Goal: Task Accomplishment & Management: Manage account settings

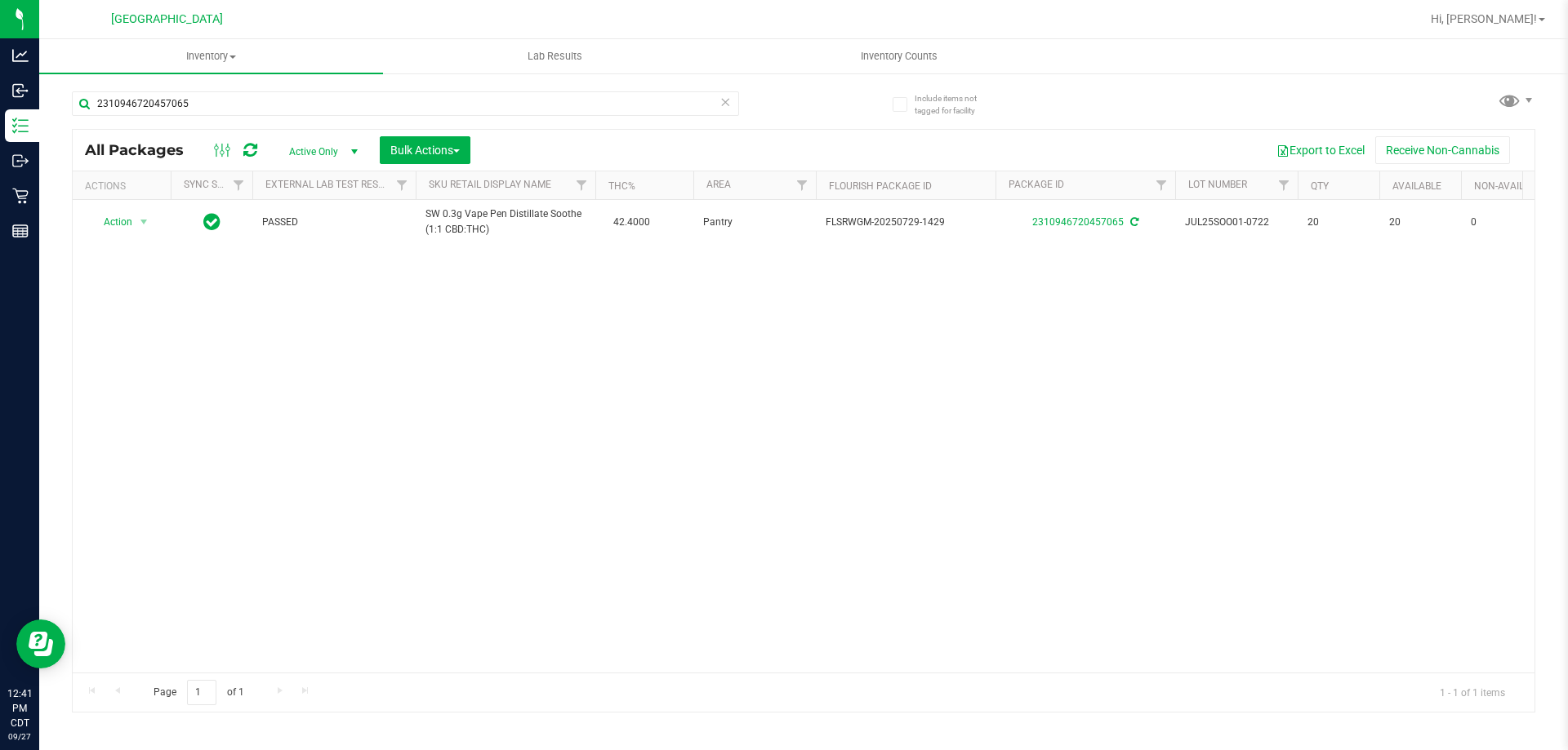
click at [729, 109] on icon at bounding box center [726, 101] width 12 height 19
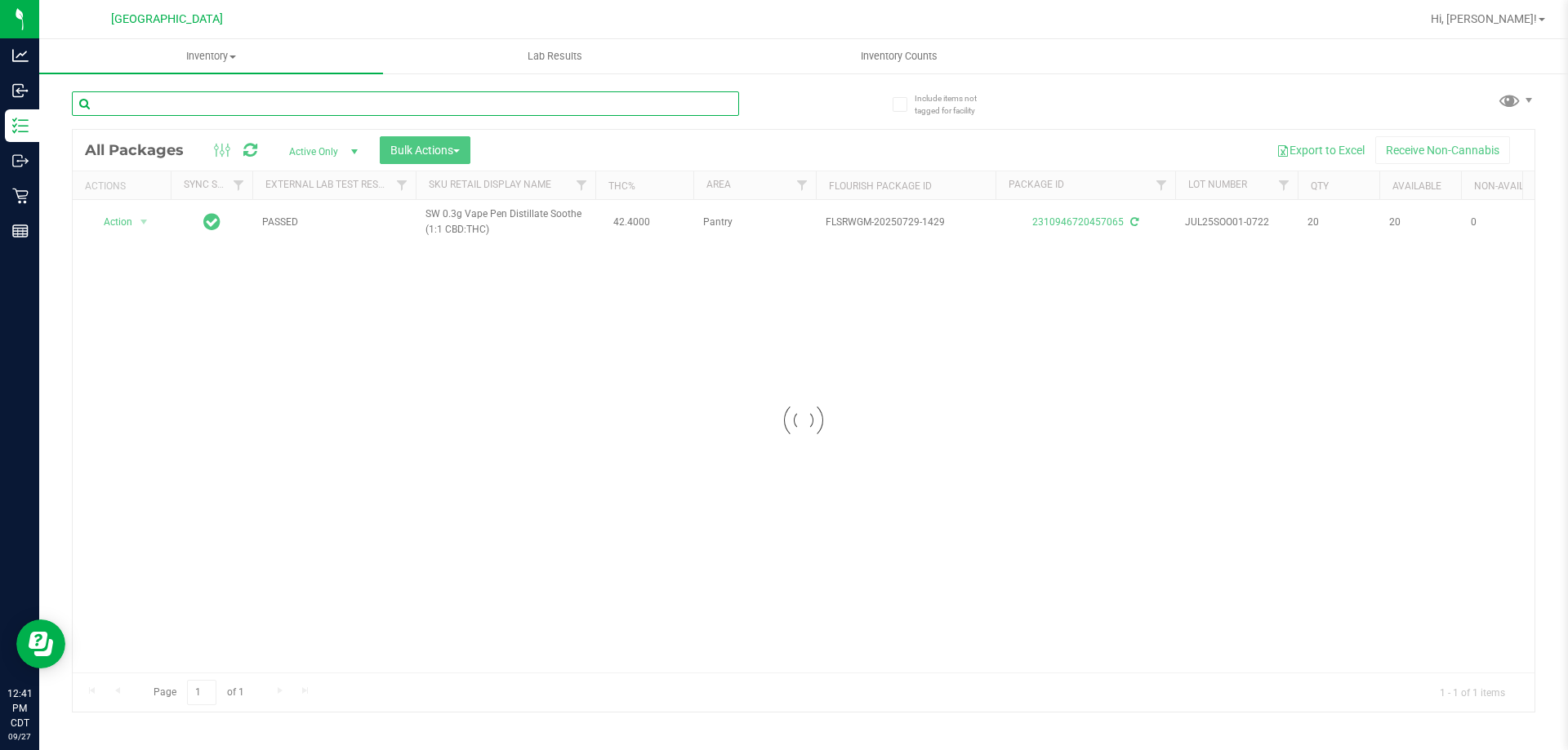
click at [697, 100] on input "text" at bounding box center [405, 104] width 668 height 24
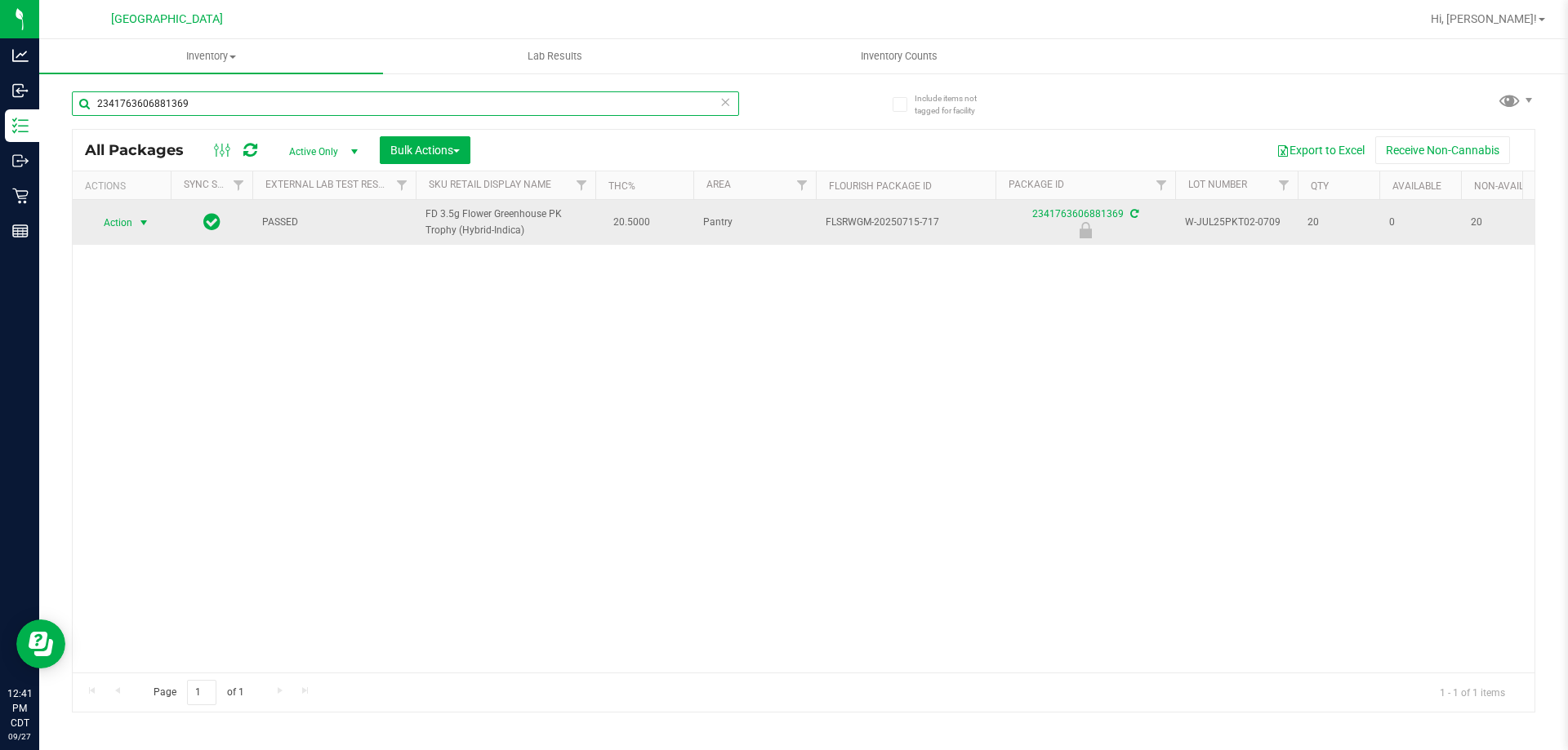
type input "2341763606881369"
click at [134, 225] on span "select" at bounding box center [144, 222] width 20 height 23
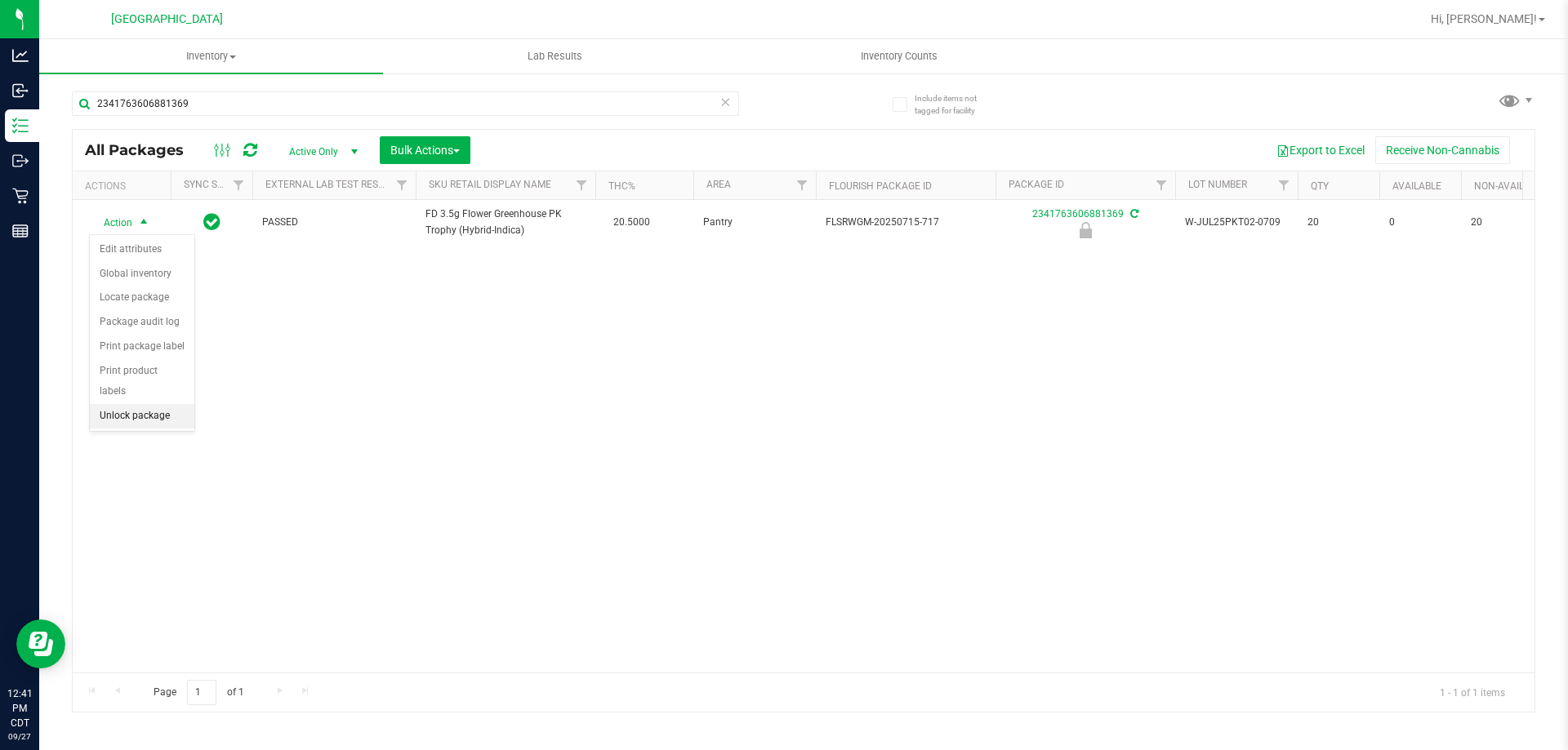
click at [110, 404] on li "Unlock package" at bounding box center [142, 416] width 105 height 24
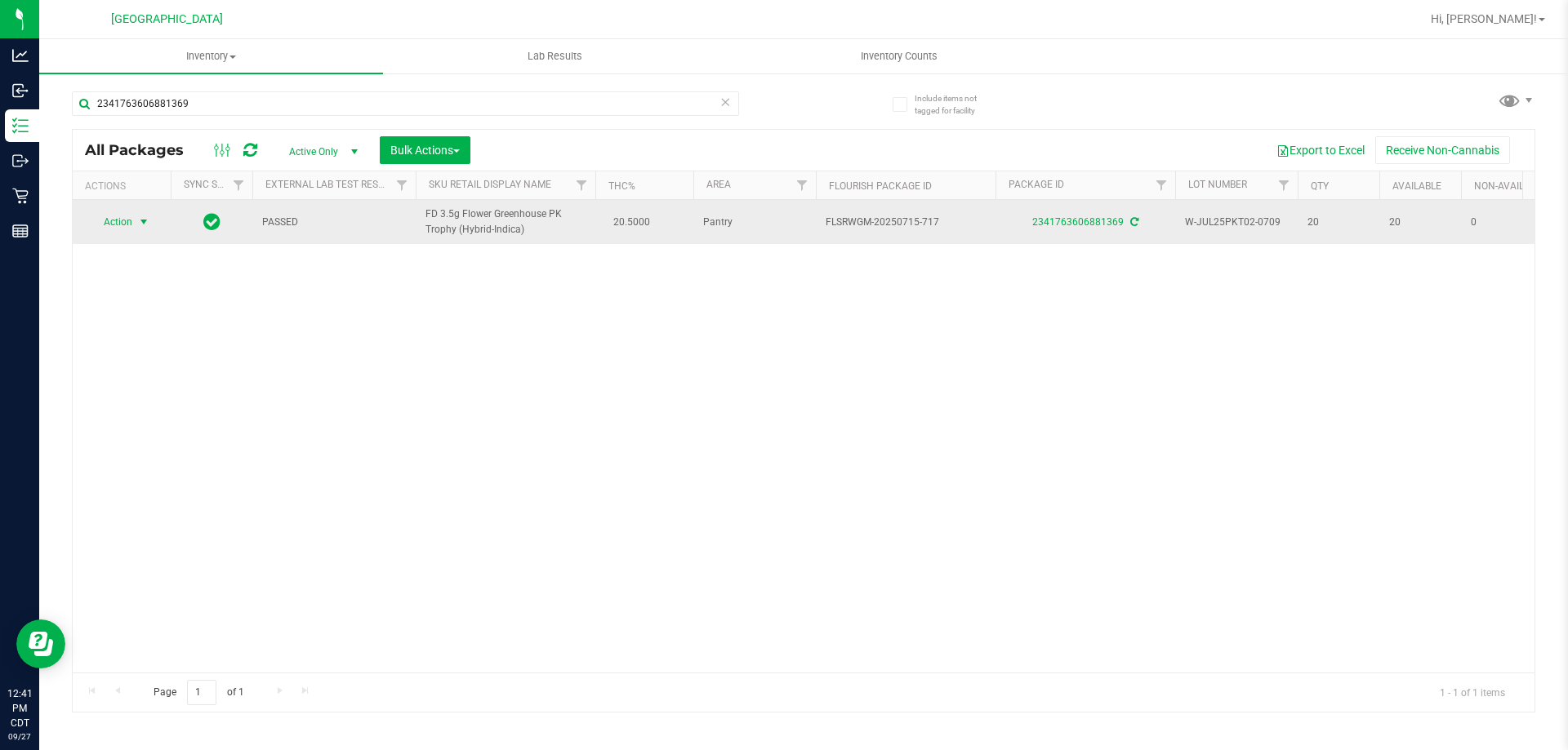
click at [117, 221] on span "Action" at bounding box center [111, 222] width 44 height 23
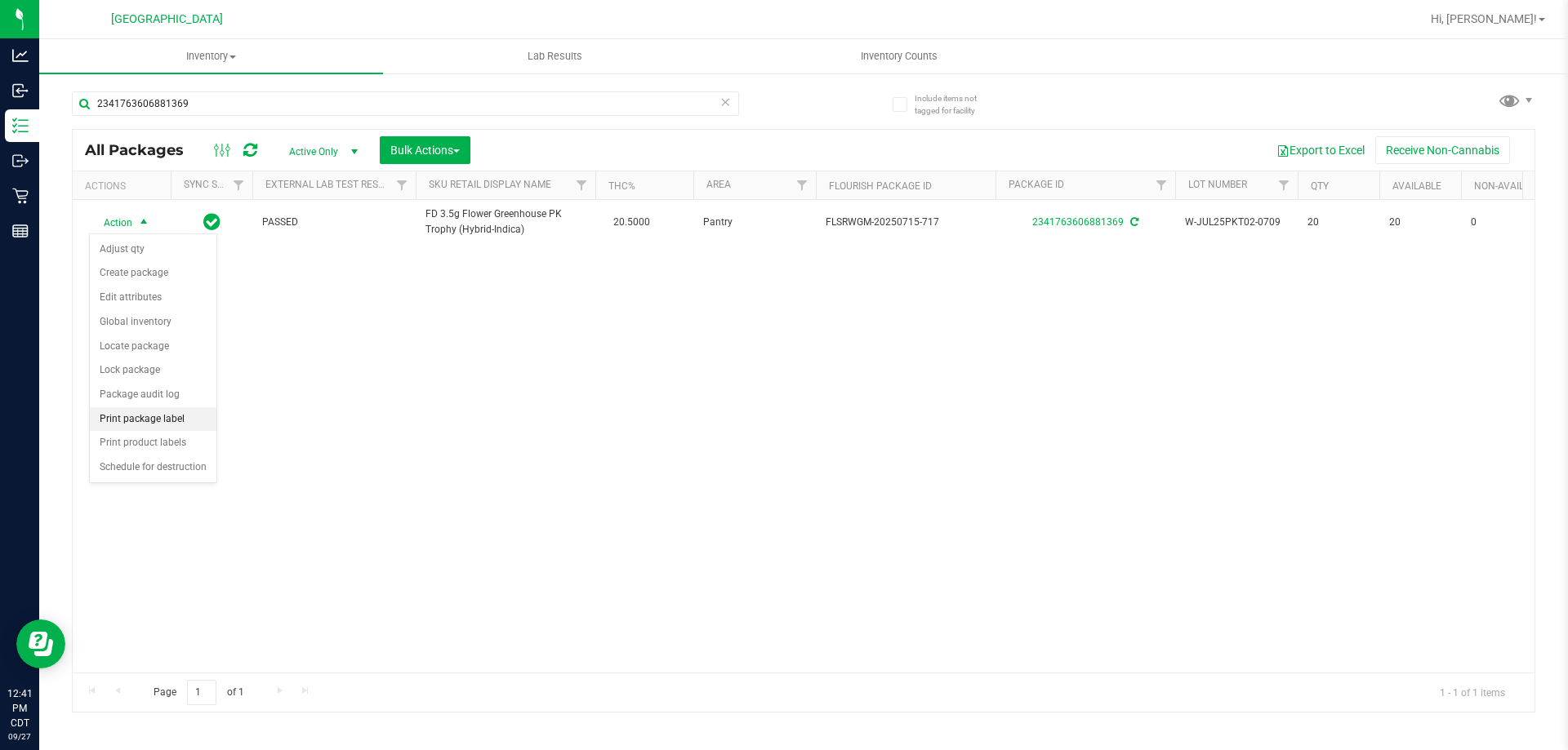
click at [155, 422] on li "Print package label" at bounding box center [153, 419] width 126 height 24
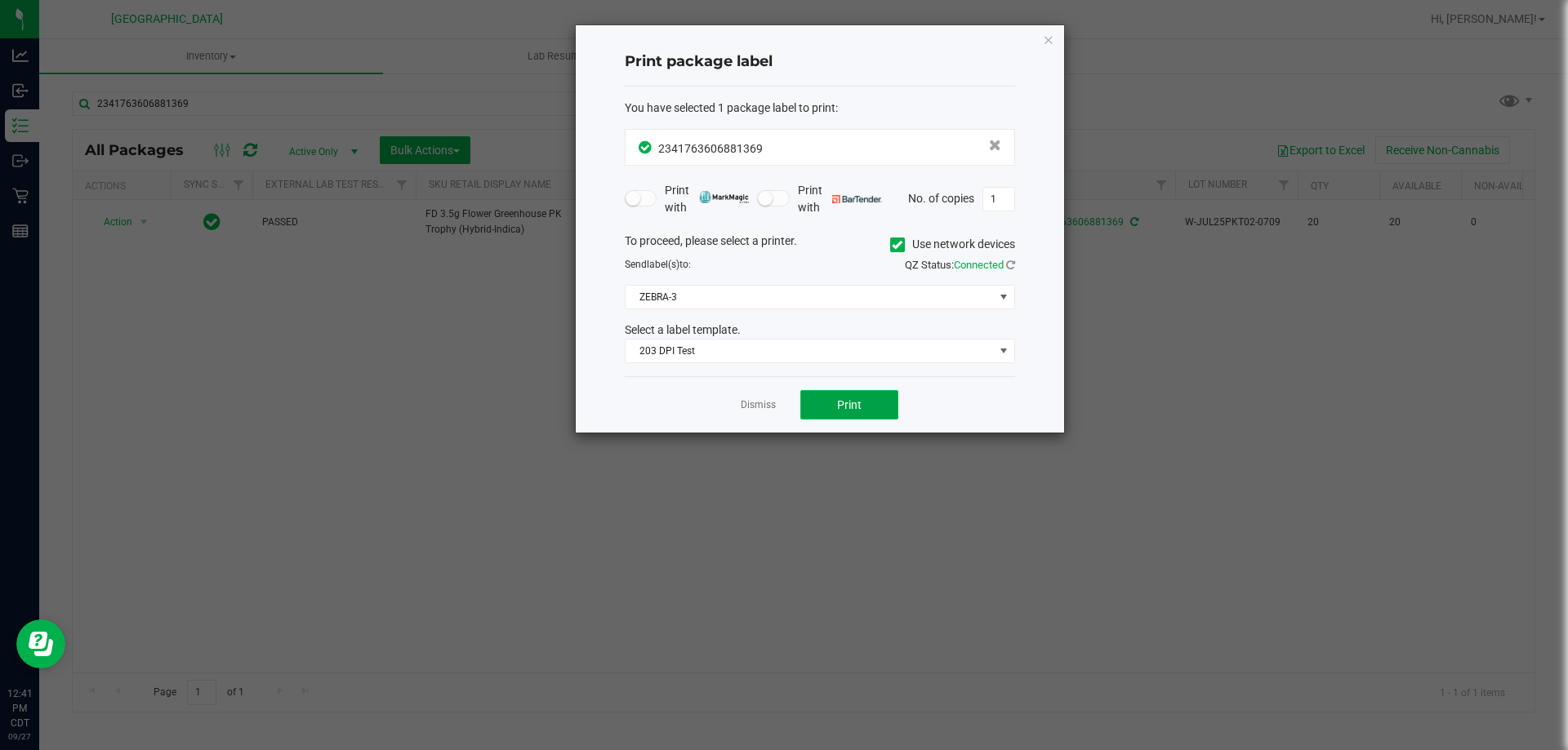
click at [882, 410] on button "Print" at bounding box center [850, 404] width 98 height 29
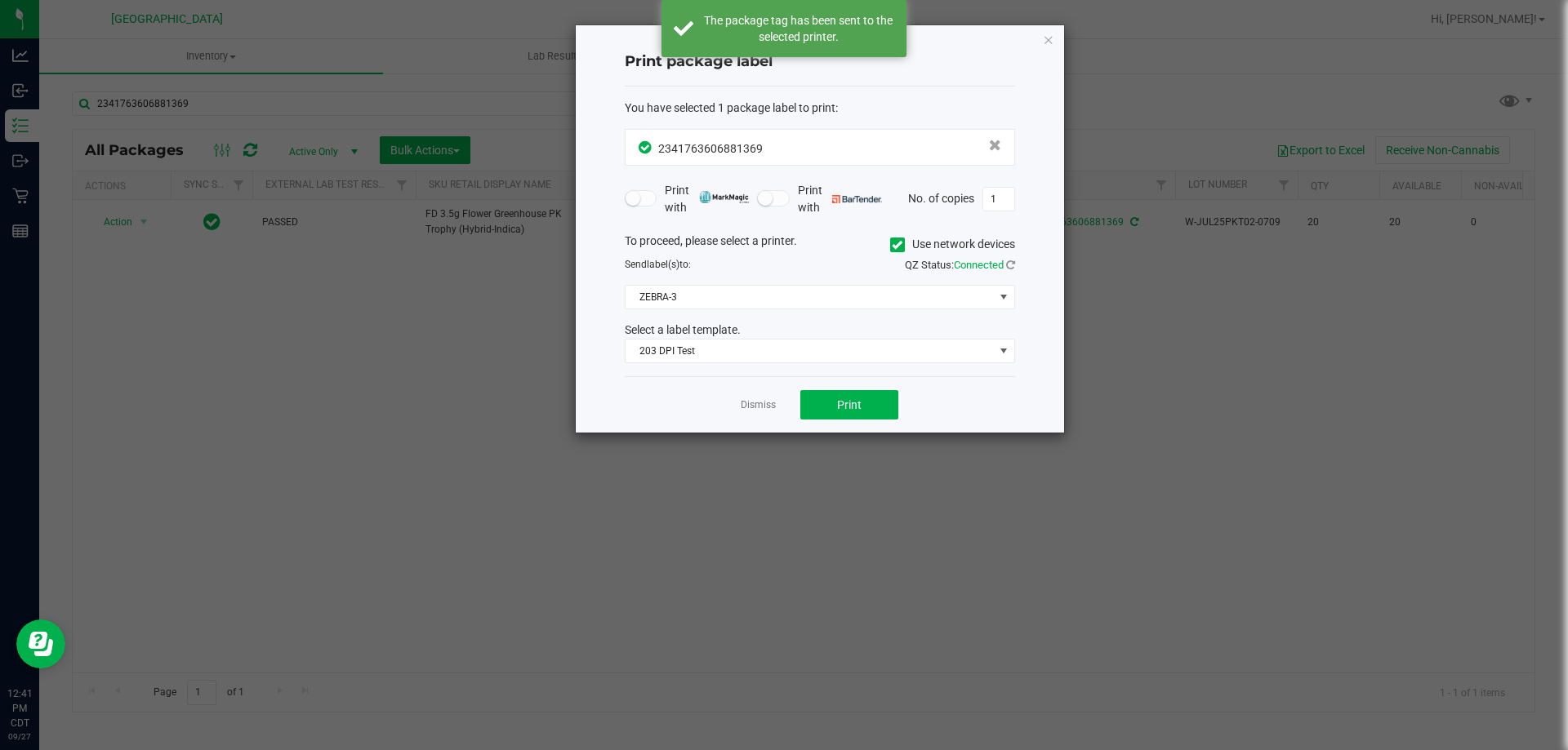
click at [744, 407] on link "Dismiss" at bounding box center [759, 405] width 35 height 13
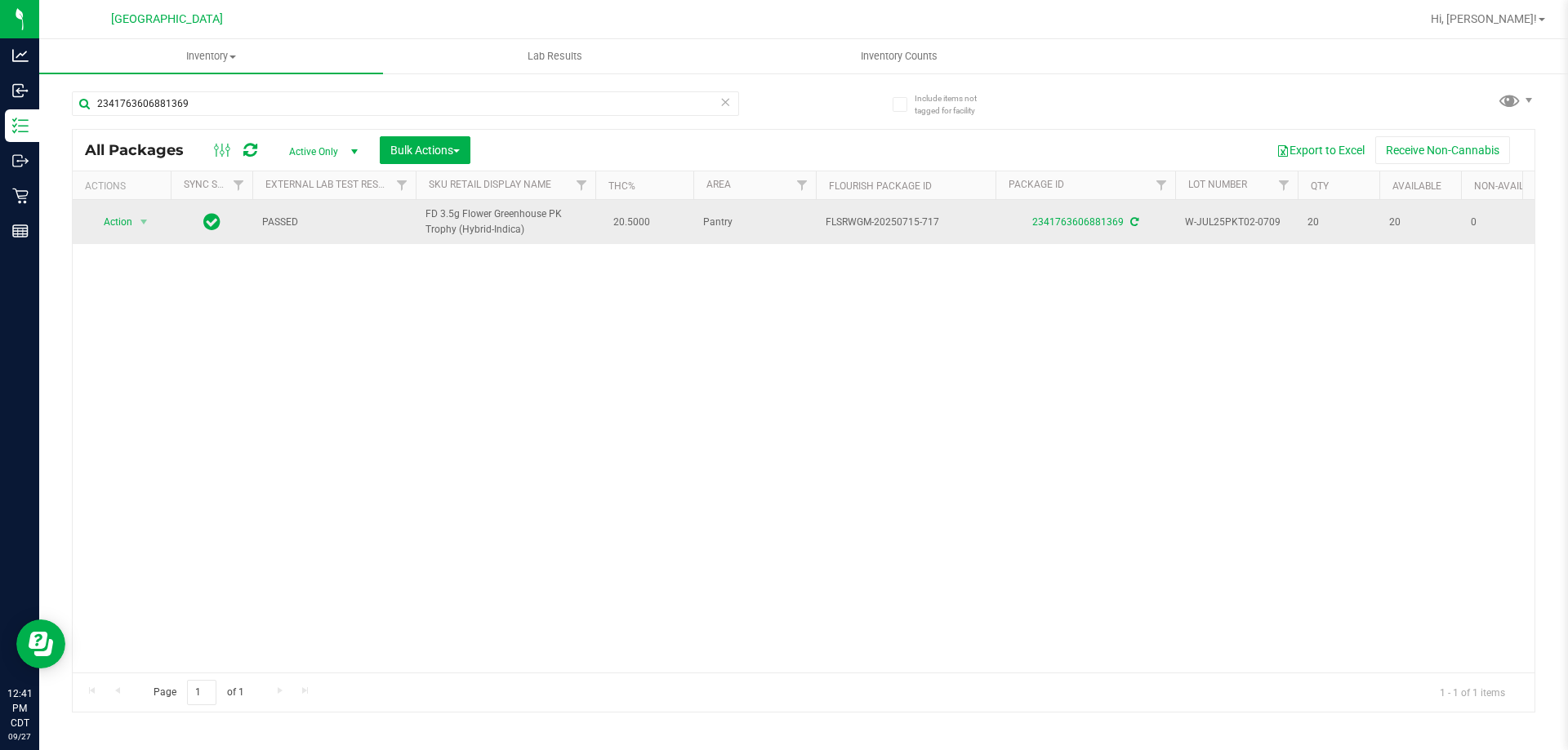
drag, startPoint x: 559, startPoint y: 225, endPoint x: 411, endPoint y: 207, distance: 149.1
copy tr "FD 3.5g Flower Greenhouse PK Trophy (Hybrid-Indica)"
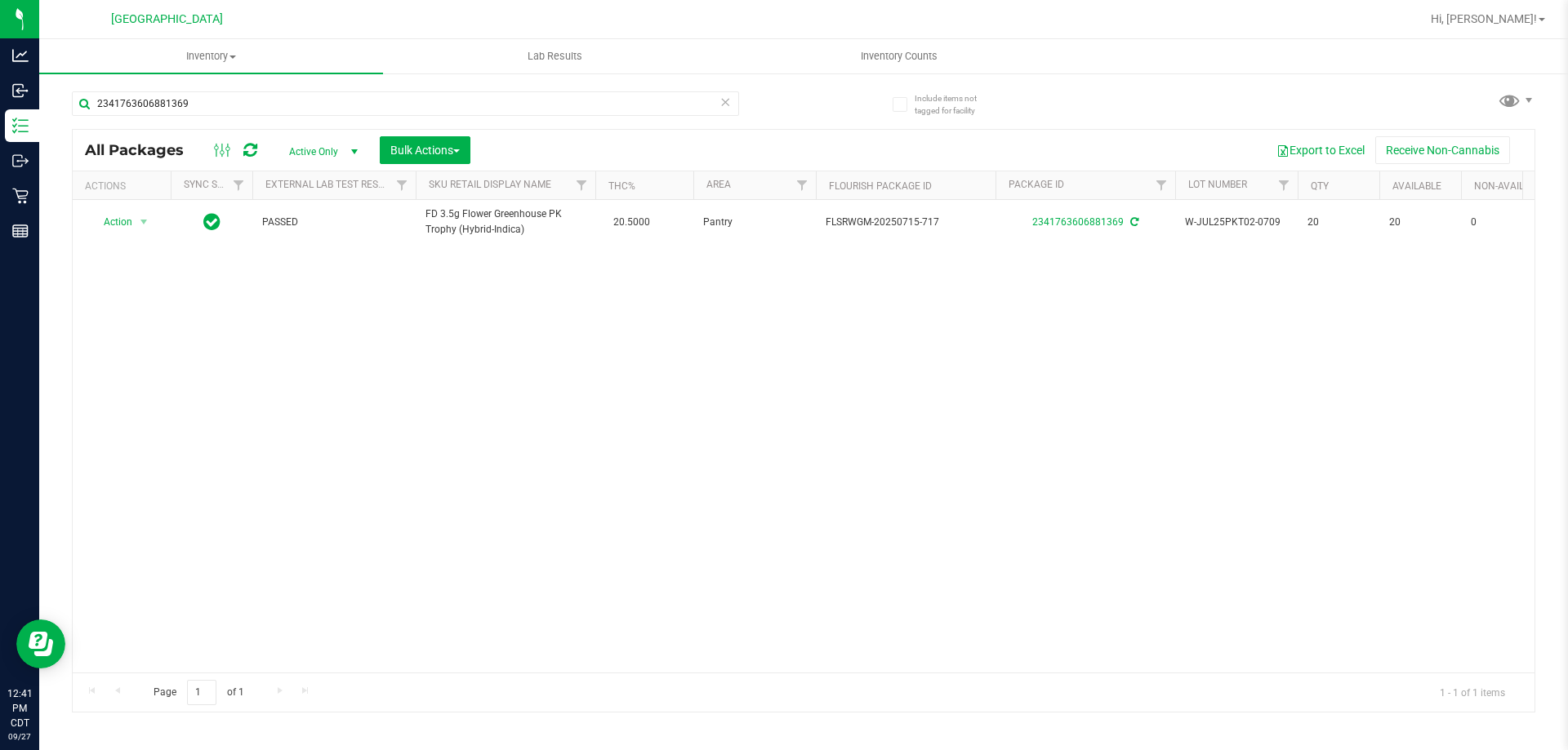
click at [727, 100] on icon at bounding box center [726, 101] width 12 height 19
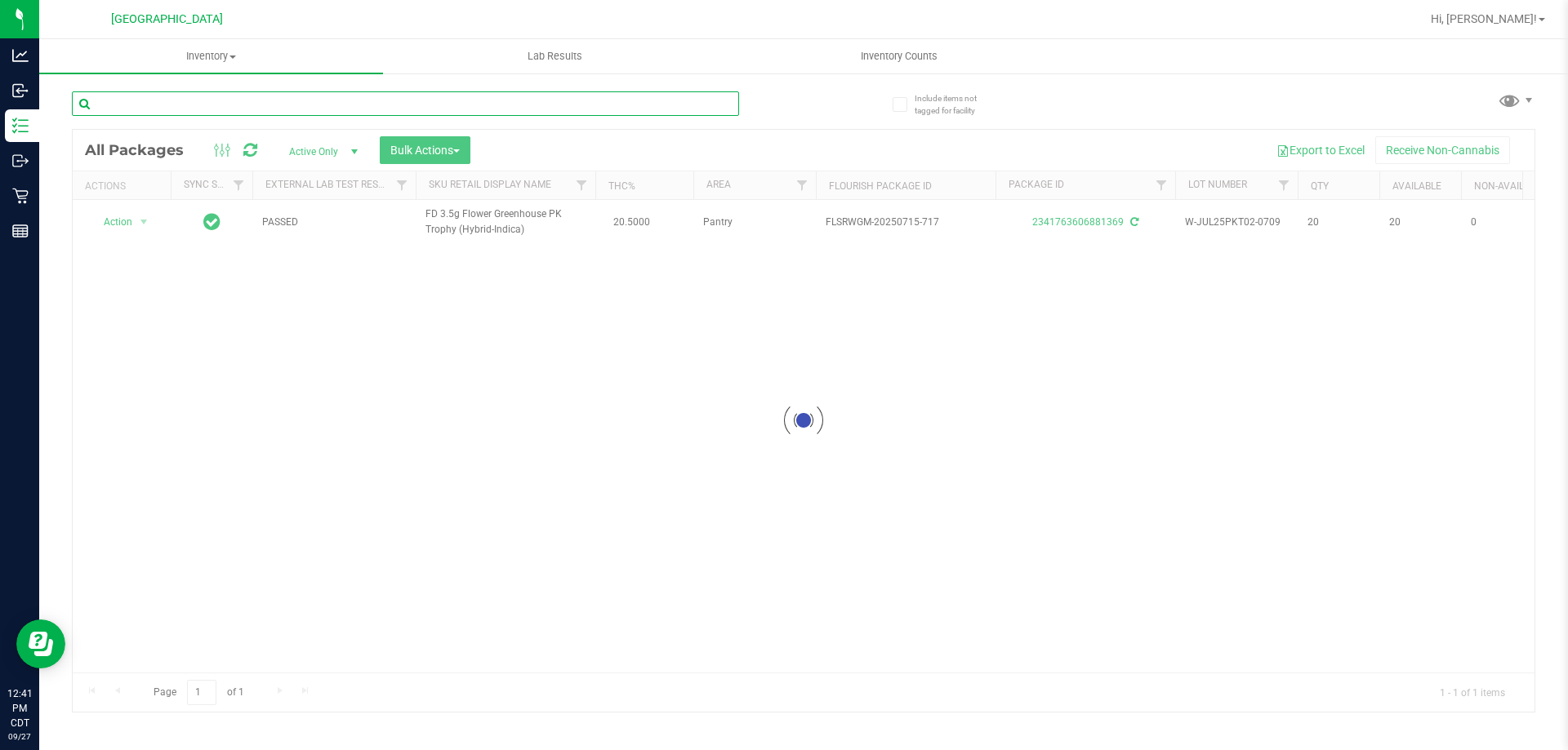
click at [698, 104] on input "text" at bounding box center [405, 104] width 668 height 24
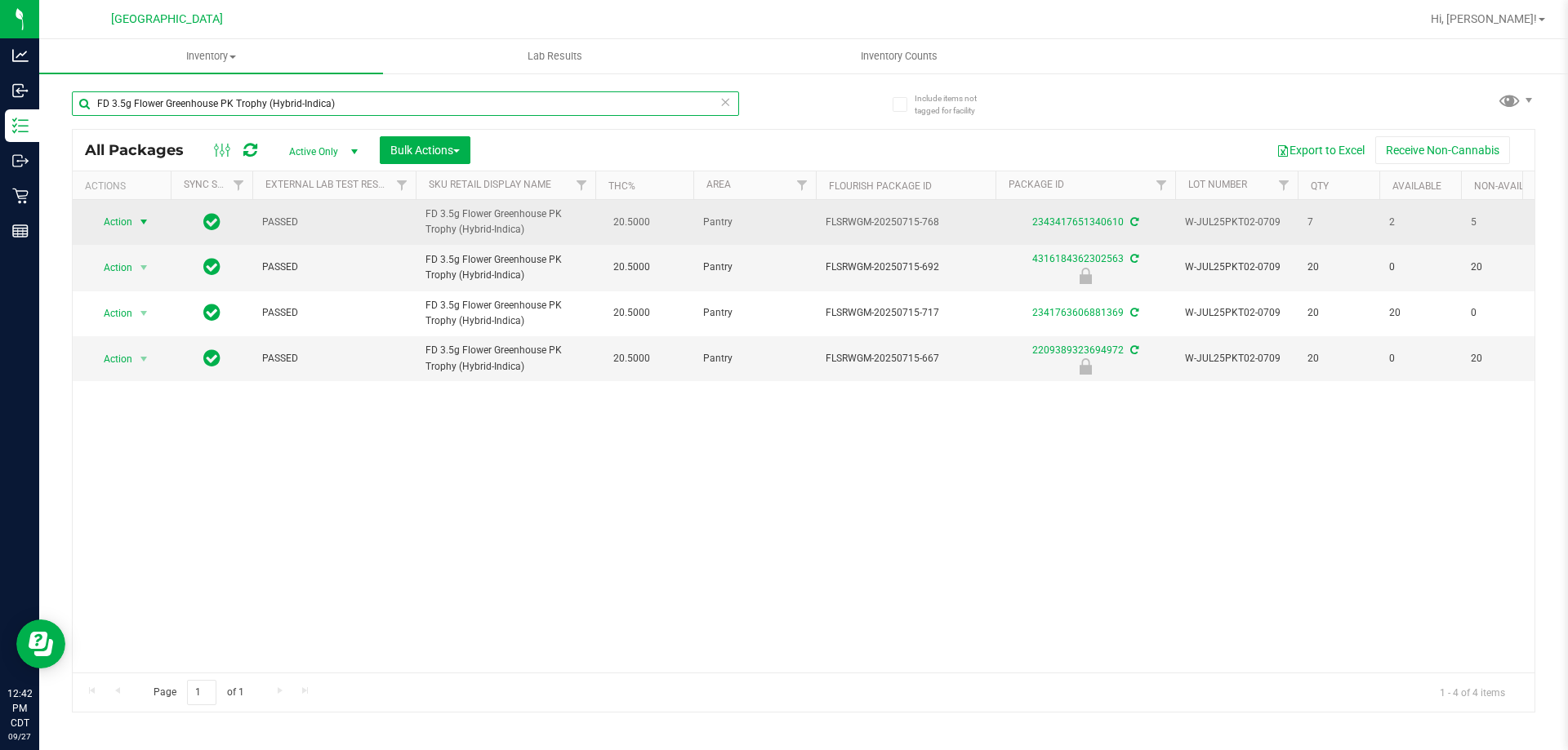
type input "FD 3.5g Flower Greenhouse PK Trophy (Hybrid-Indica)"
click at [129, 216] on span "Action" at bounding box center [111, 222] width 44 height 23
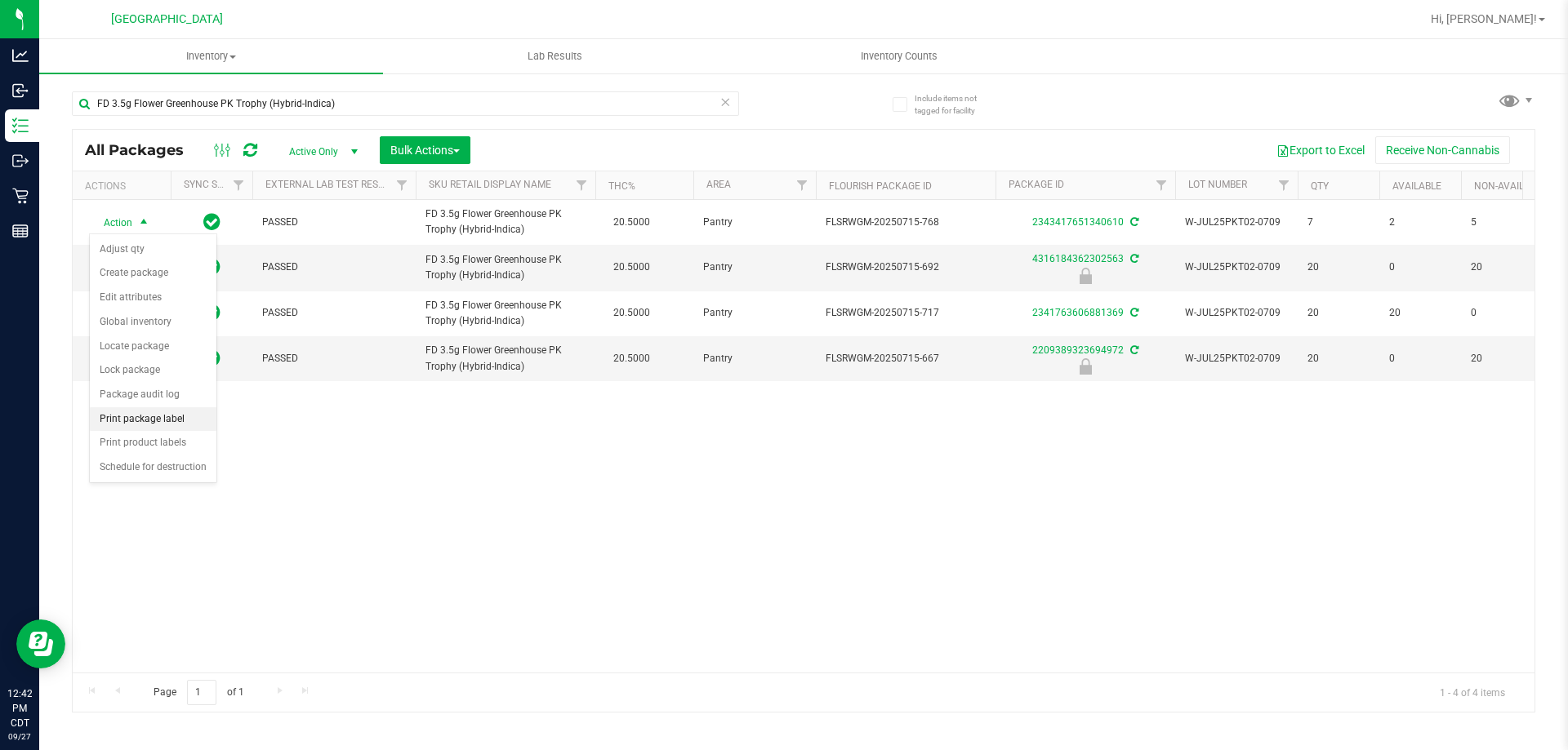
click at [166, 418] on li "Print package label" at bounding box center [153, 419] width 126 height 24
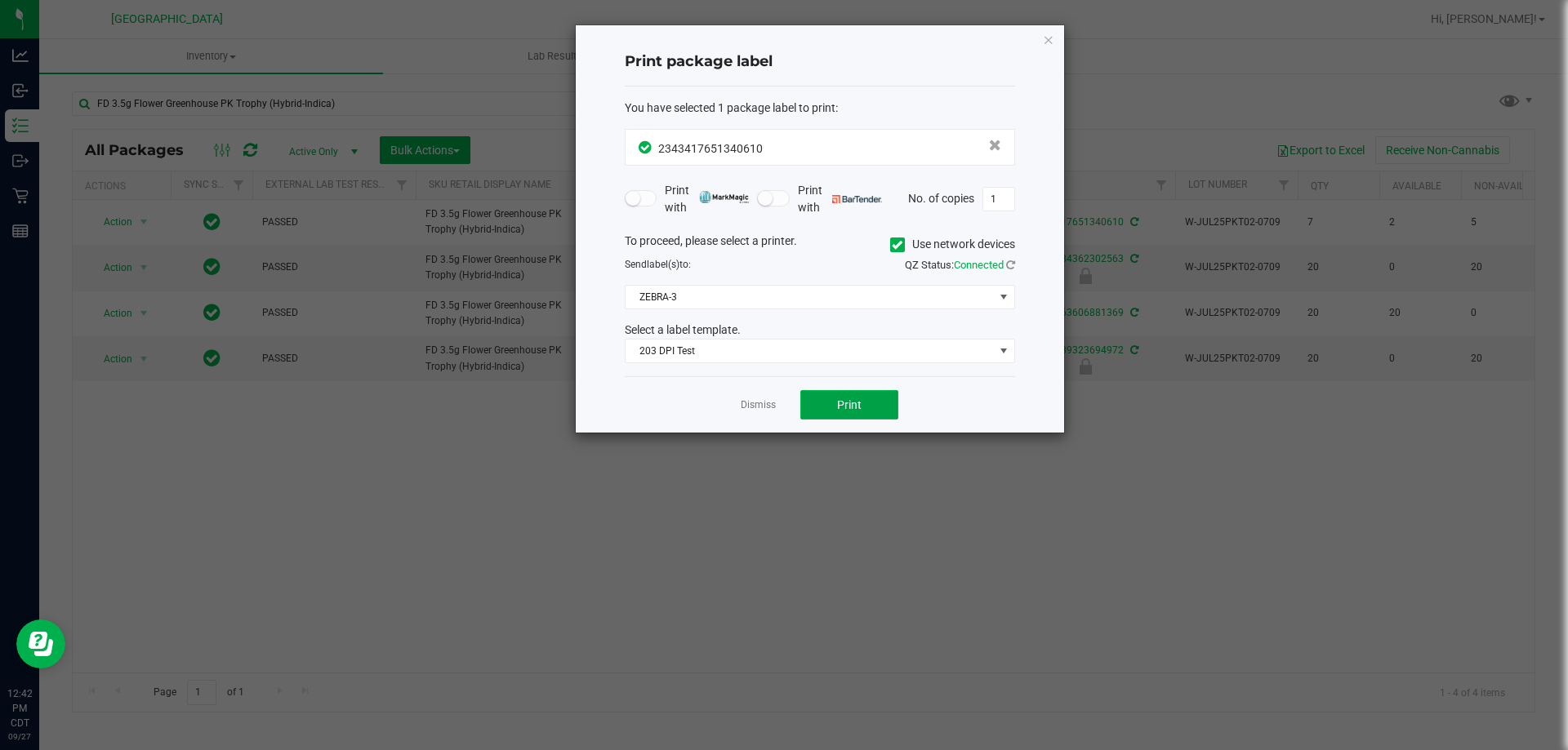
click at [817, 418] on button "Print" at bounding box center [850, 404] width 98 height 29
click at [836, 412] on button "Print" at bounding box center [850, 404] width 98 height 29
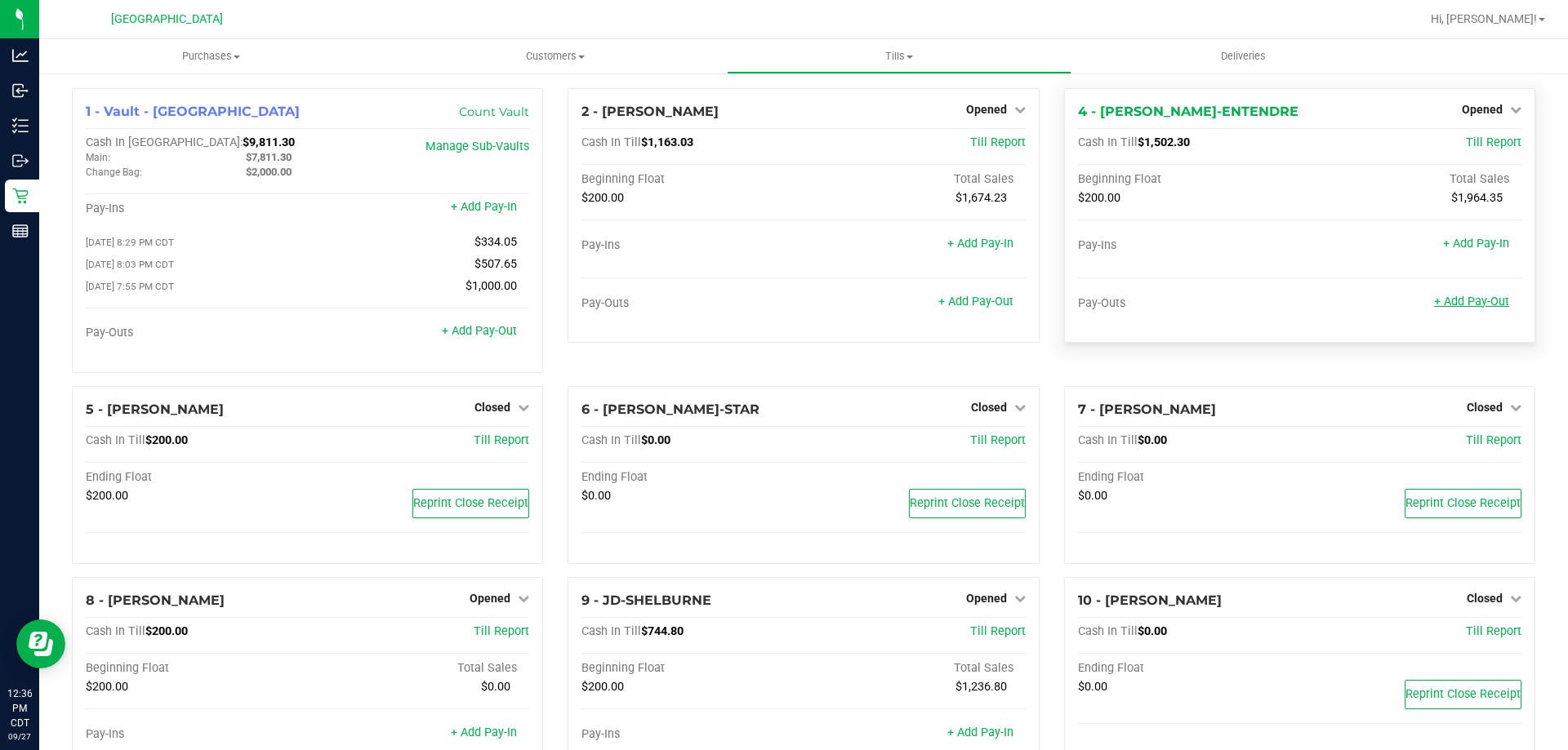
click at [1459, 301] on link "+ Add Pay-Out" at bounding box center [1471, 302] width 75 height 13
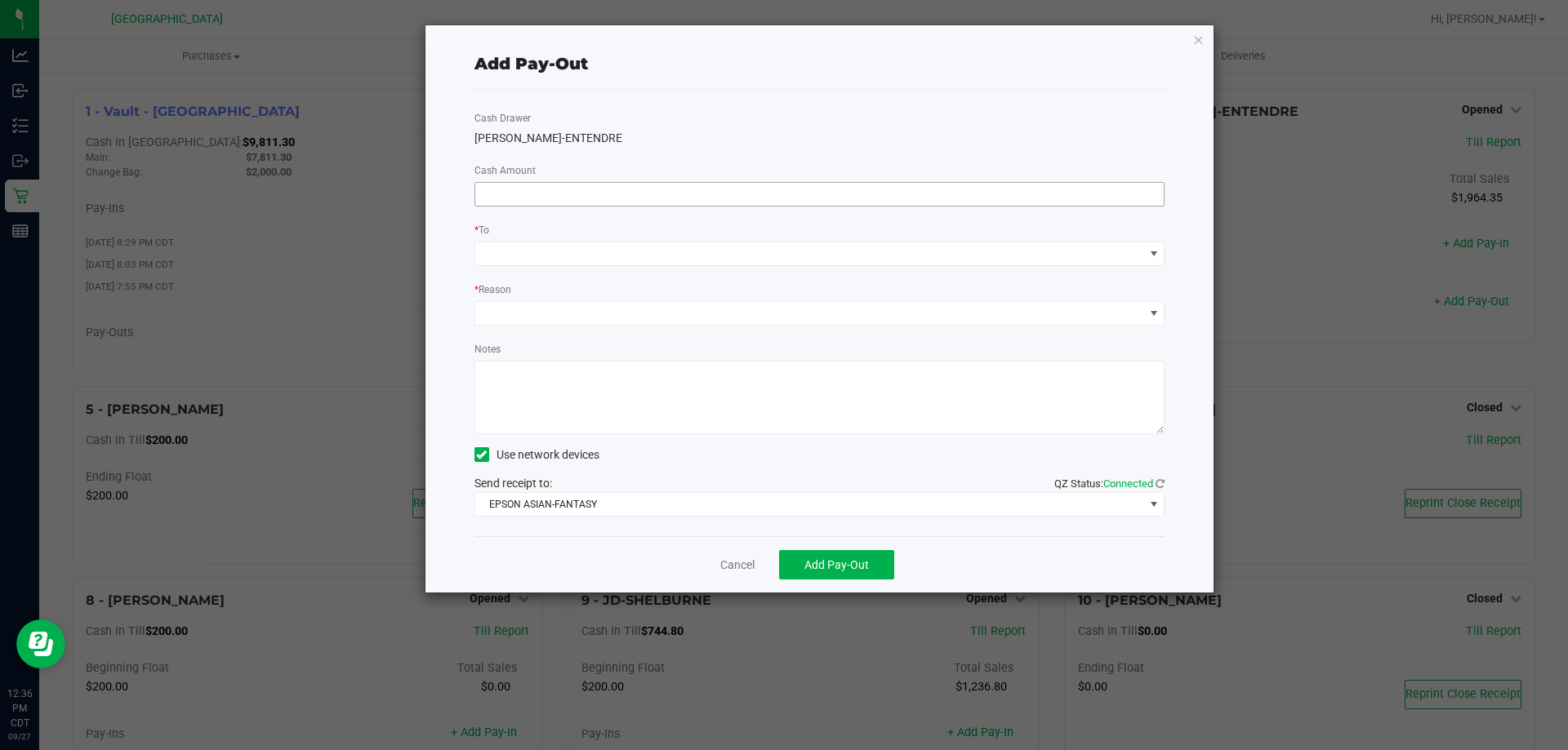
click at [669, 197] on input at bounding box center [820, 194] width 690 height 23
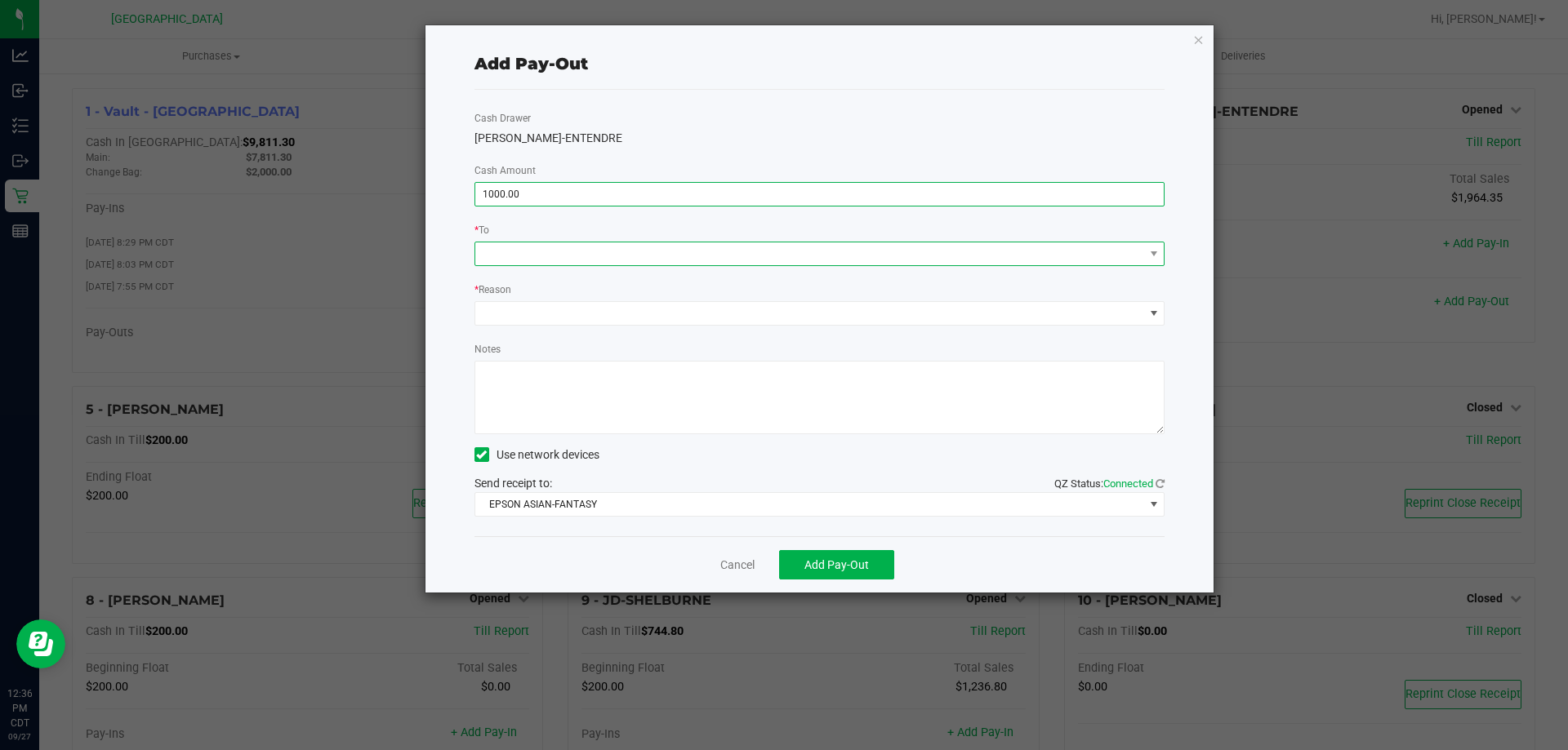
type input "$1,000.00"
click at [672, 260] on span at bounding box center [810, 254] width 669 height 23
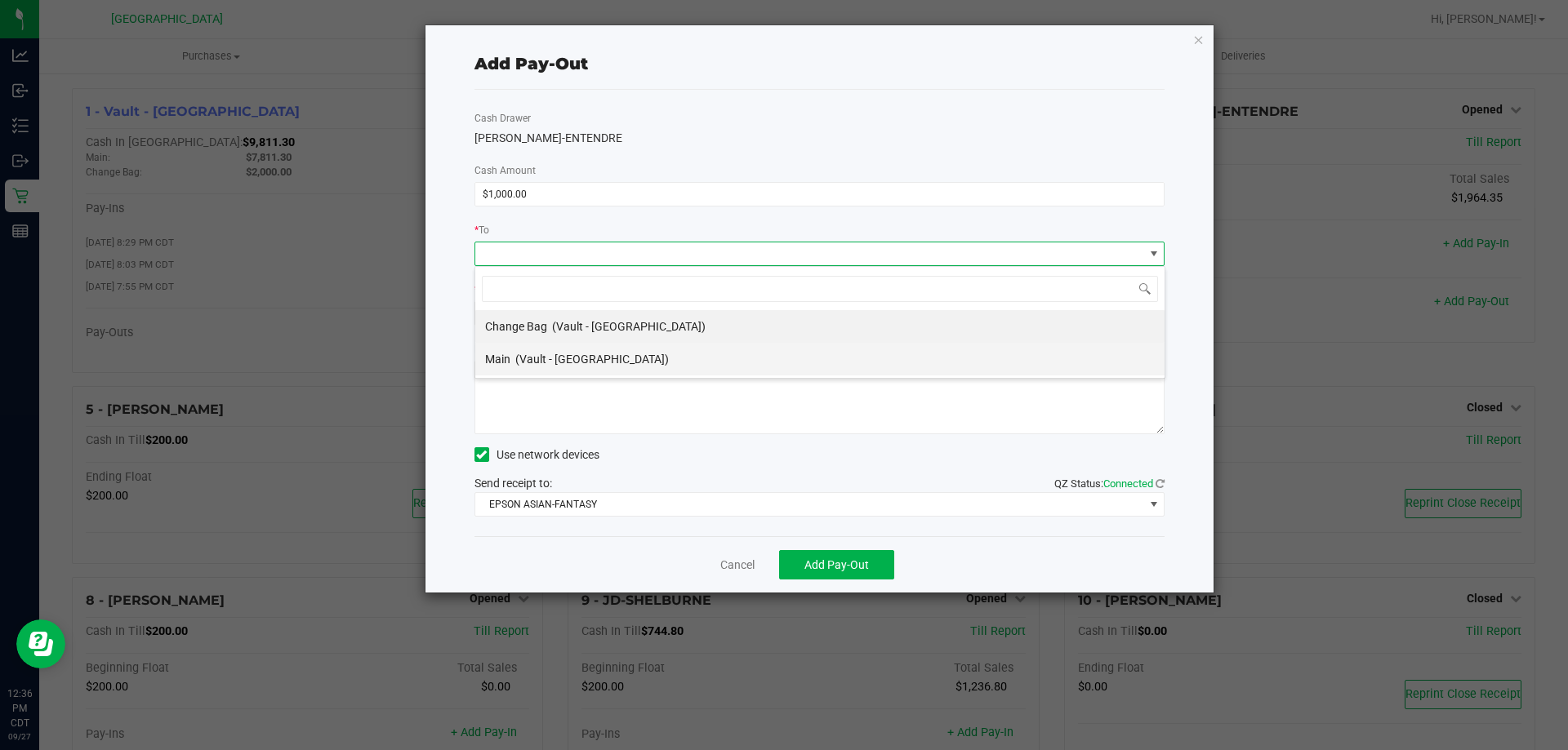
scroll to position [24, 690]
click at [603, 369] on div "Main (Vault - Panama City)" at bounding box center [577, 359] width 184 height 29
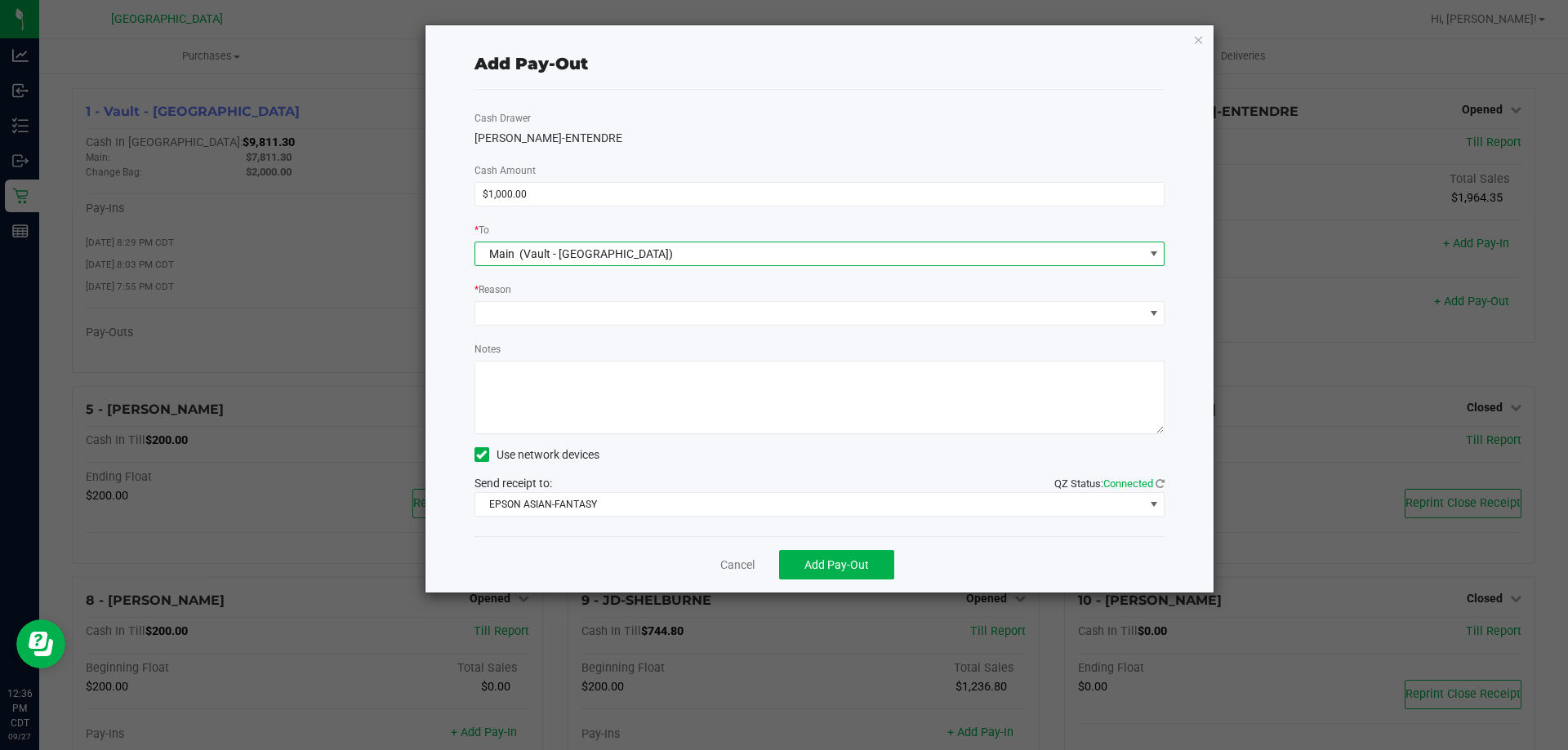
click at [599, 336] on div "Cash Drawer JAY-ENTENDRE Cash Amount $1,000.00 * To Main (Vault - Panama City) …" at bounding box center [820, 313] width 691 height 447
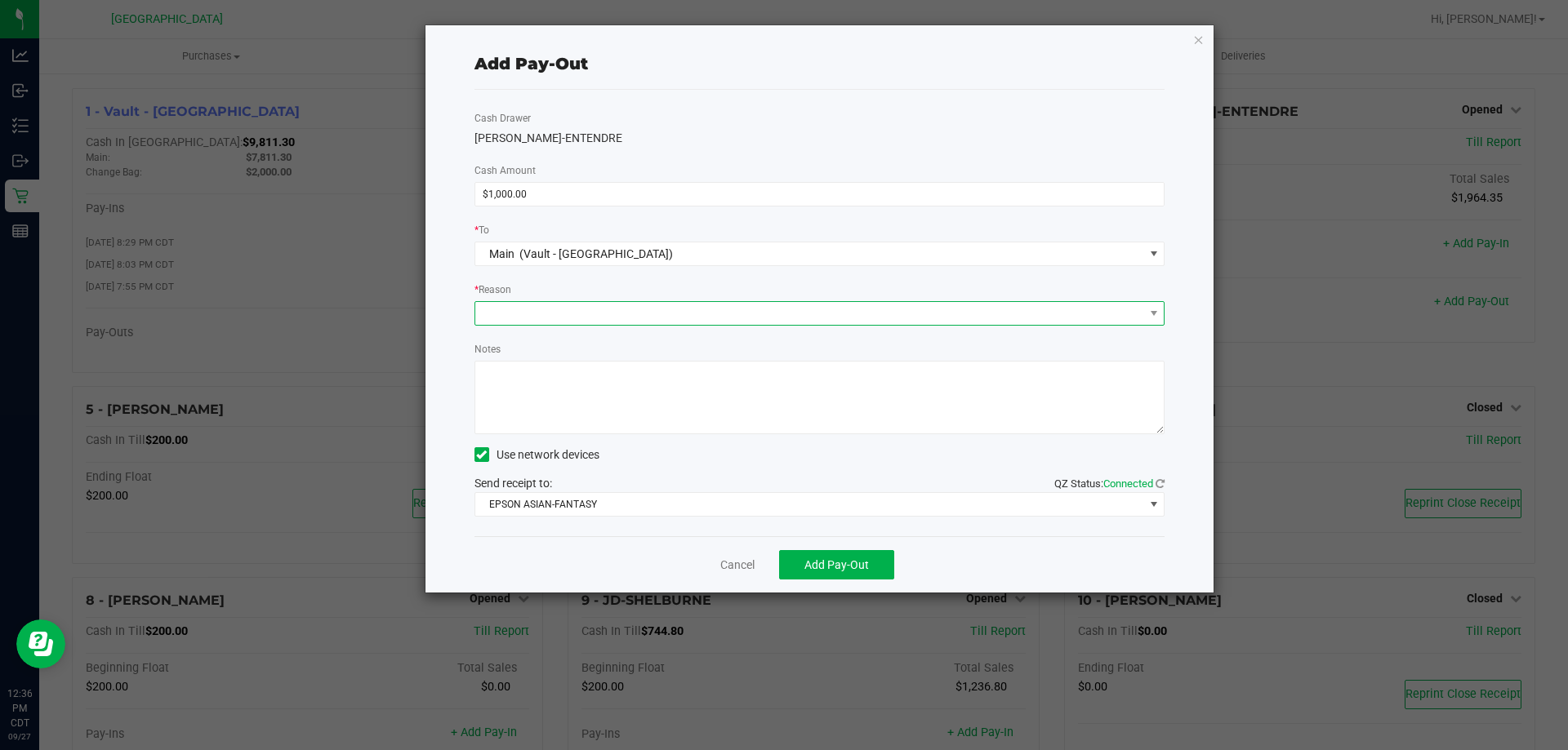
click at [599, 324] on span at bounding box center [810, 313] width 669 height 23
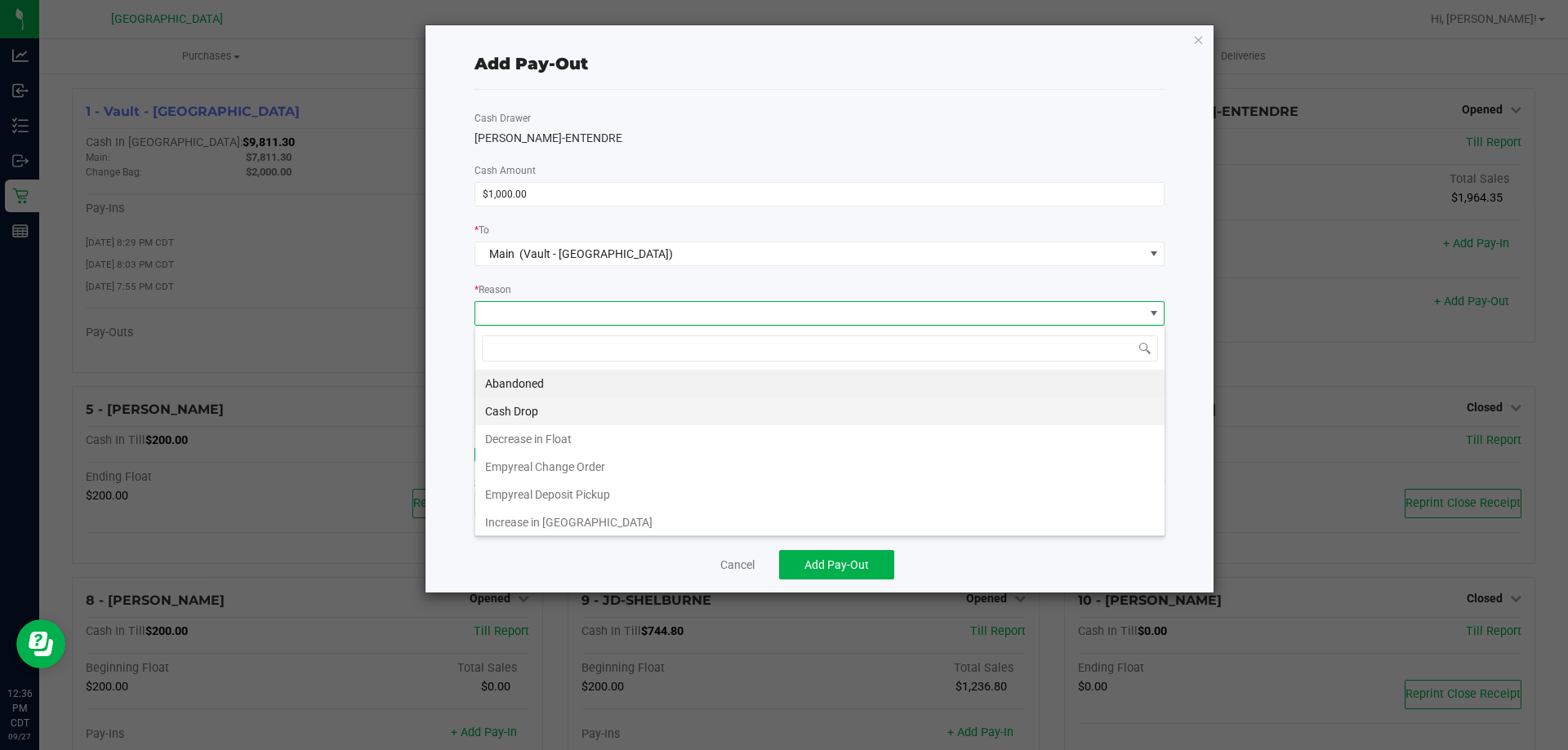
click at [566, 403] on li "Cash Drop" at bounding box center [820, 411] width 690 height 28
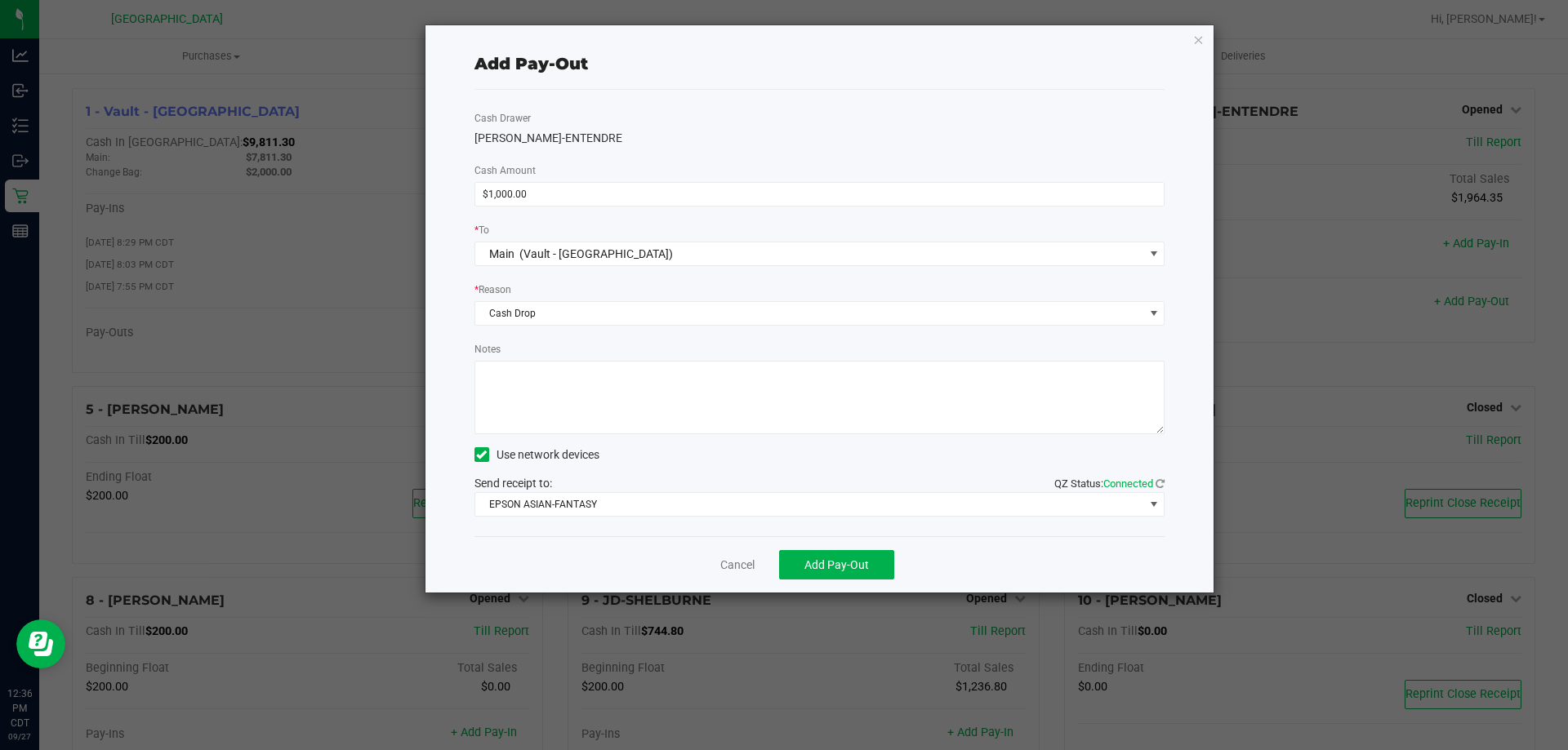
click at [566, 403] on textarea "Notes" at bounding box center [820, 397] width 691 height 73
type textarea "CJS"
click at [824, 569] on span "Add Pay-Out" at bounding box center [836, 565] width 65 height 13
click at [723, 568] on link "Dismiss" at bounding box center [732, 565] width 40 height 17
